Goal: Task Accomplishment & Management: Use online tool/utility

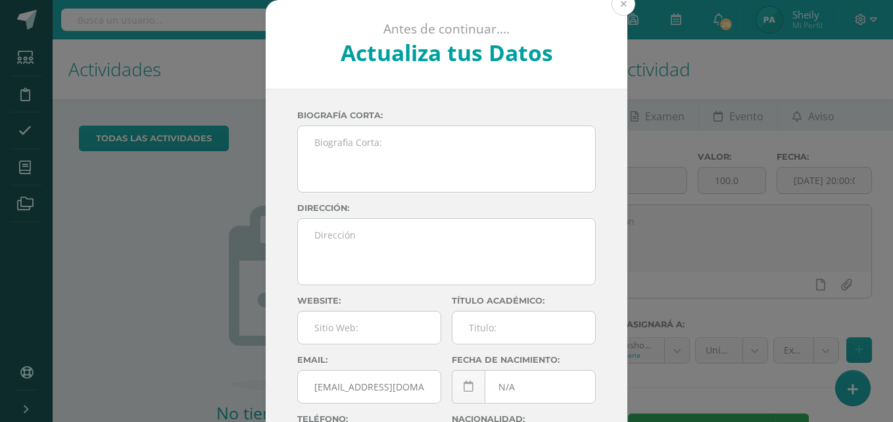
click at [624, 9] on button at bounding box center [623, 4] width 24 height 24
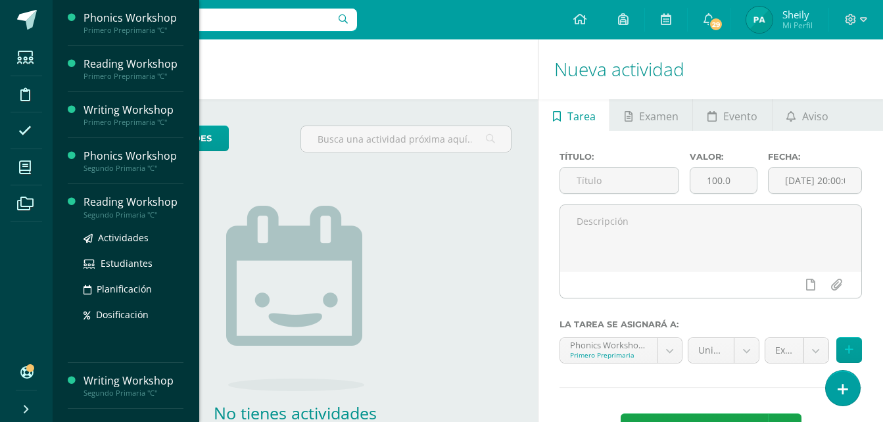
click at [139, 197] on div "Reading Workshop" at bounding box center [133, 202] width 100 height 15
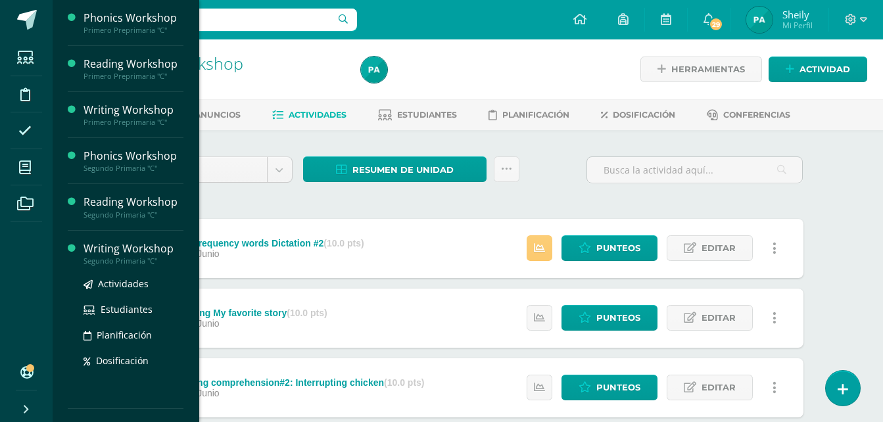
click at [116, 248] on div "Writing Workshop" at bounding box center [133, 248] width 100 height 15
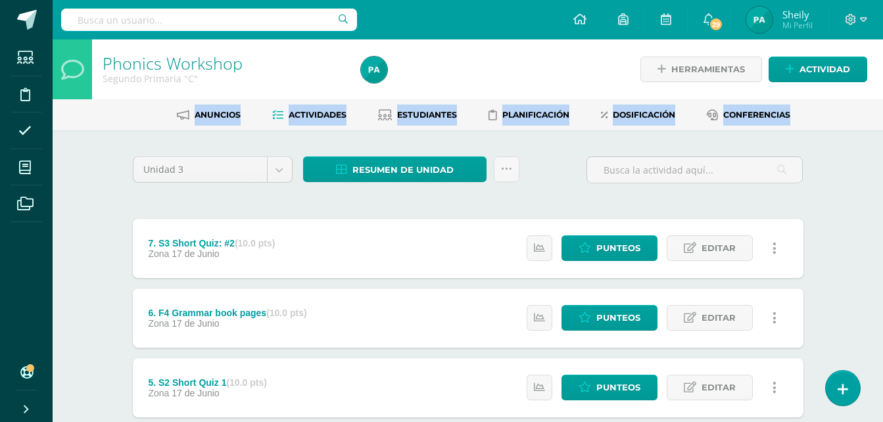
drag, startPoint x: 868, startPoint y: 98, endPoint x: 891, endPoint y: 116, distance: 29.1
click at [883, 116] on html "Estudiantes Disciplina Asistencia Mis cursos Archivos Soporte Centro de ayuda Ú…" at bounding box center [441, 391] width 883 height 783
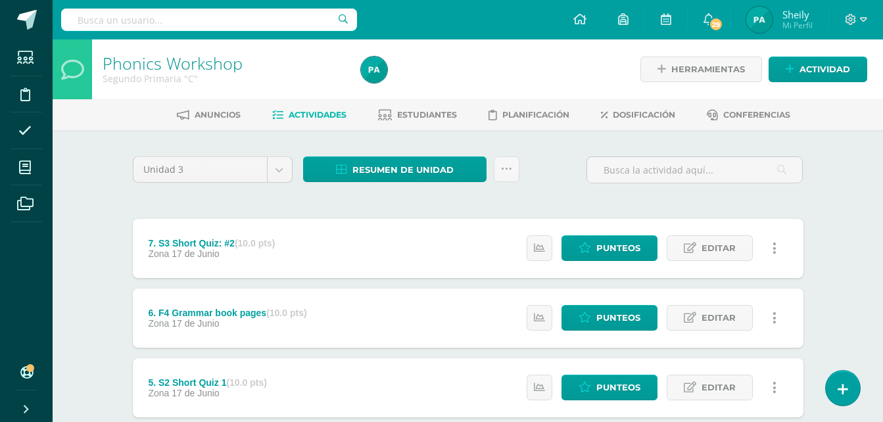
drag, startPoint x: 891, startPoint y: 116, endPoint x: 857, endPoint y: 174, distance: 67.4
click at [857, 174] on div "Phonics Workshop Segundo Primaria "C" Herramientas Detalle de asistencias Activ…" at bounding box center [468, 411] width 830 height 744
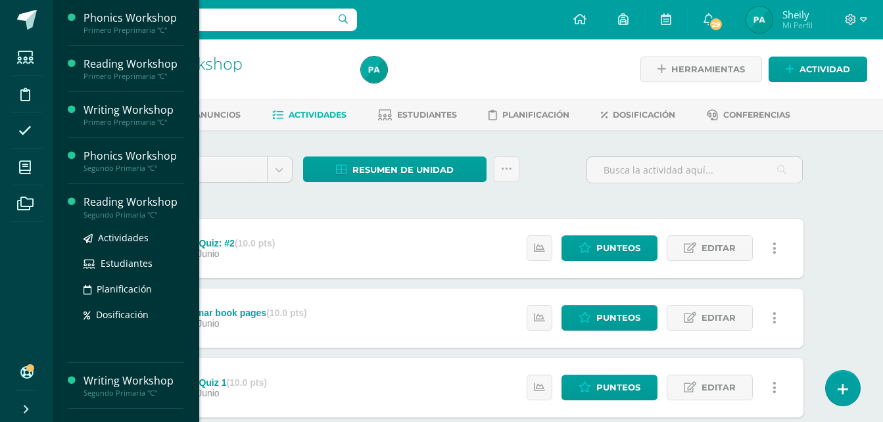
click at [120, 197] on div "Reading Workshop" at bounding box center [133, 202] width 100 height 15
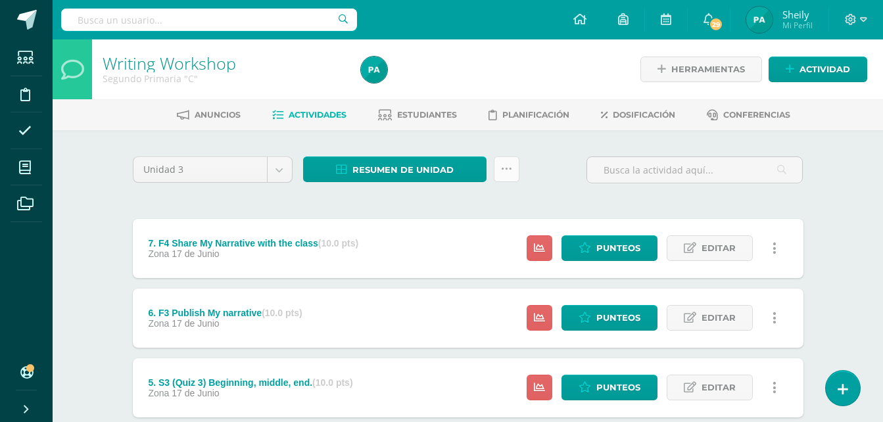
click at [501, 164] on icon at bounding box center [506, 169] width 11 height 11
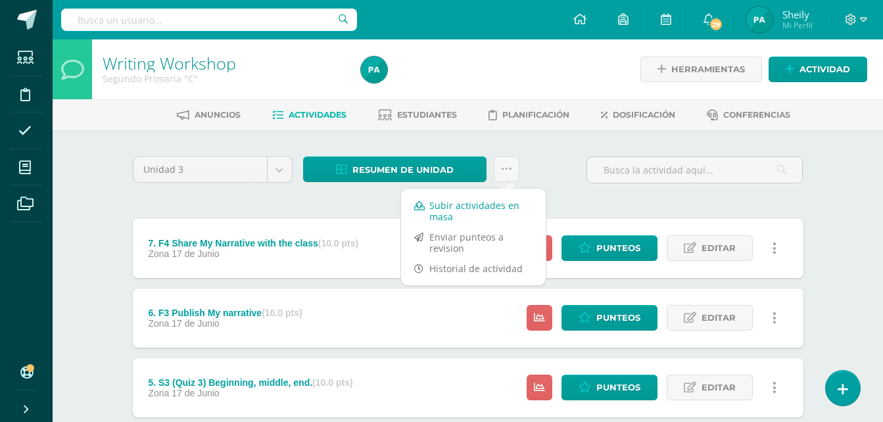
click at [439, 209] on link "Subir actividades en masa" at bounding box center [473, 211] width 145 height 32
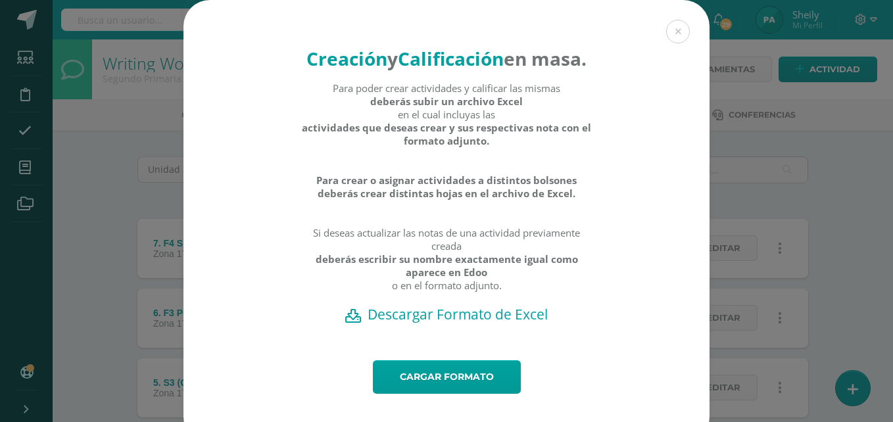
click at [464, 323] on h2 "Descargar Formato de Excel" at bounding box center [446, 314] width 480 height 18
click at [437, 394] on link "Cargar formato" at bounding box center [447, 377] width 148 height 34
